Goal: Task Accomplishment & Management: Manage account settings

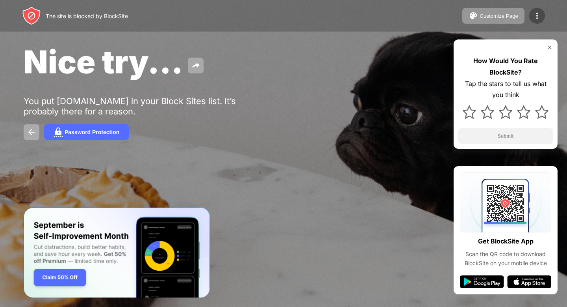
click at [542, 16] on img at bounding box center [537, 15] width 9 height 9
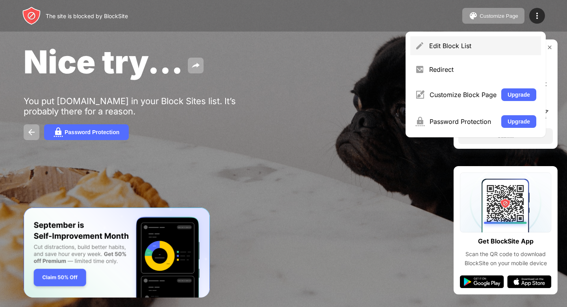
click at [469, 48] on div "Edit Block List" at bounding box center [483, 46] width 107 height 8
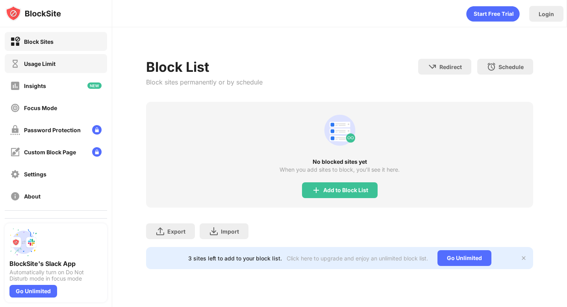
click at [68, 65] on div "Usage Limit" at bounding box center [56, 63] width 102 height 19
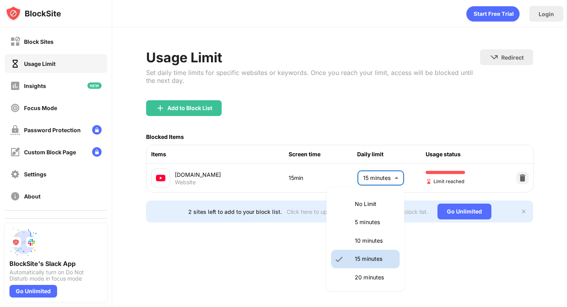
click at [396, 183] on body "Block Sites Usage Limit Insights Focus Mode Password Protection Custom Block Pa…" at bounding box center [283, 153] width 567 height 307
click at [364, 244] on p "10 minutes" at bounding box center [375, 240] width 40 height 9
type input "**"
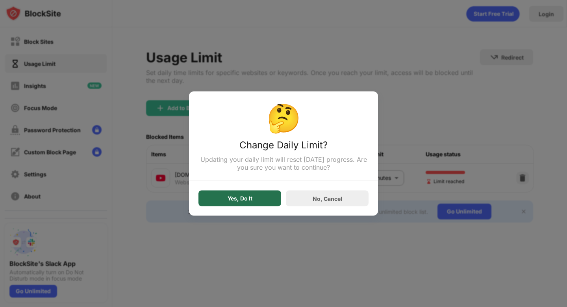
click at [258, 193] on div "Yes, Do It" at bounding box center [240, 198] width 83 height 16
